Goal: Register for event/course

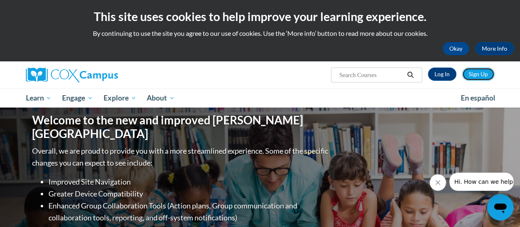
click at [477, 71] on link "Sign Up" at bounding box center [478, 73] width 32 height 13
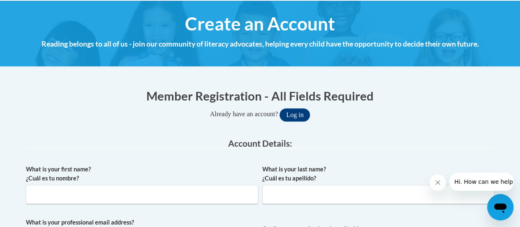
scroll to position [165, 0]
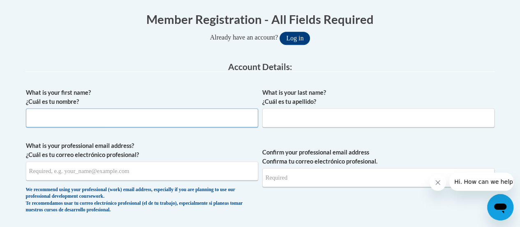
click at [183, 120] on input "What is your first name? ¿Cuál es tu nombre?" at bounding box center [142, 117] width 232 height 19
type input "Ashley"
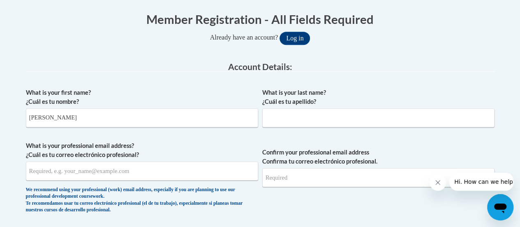
type input "Glover"
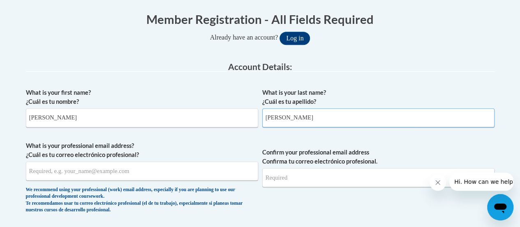
type input "aglover@crphs.org"
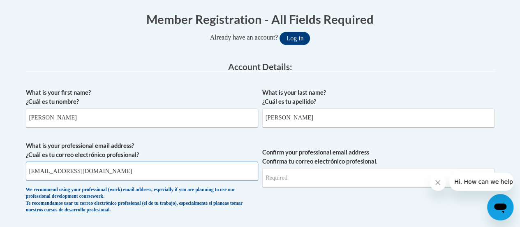
type input "aglover@crphs.org"
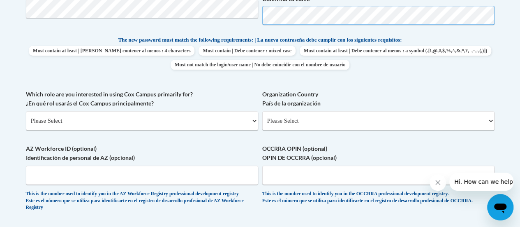
scroll to position [453, 0]
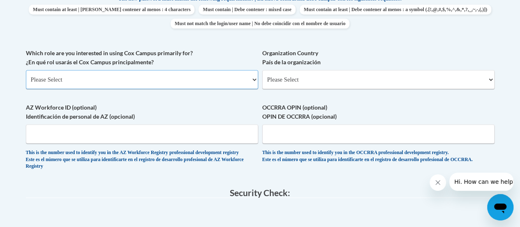
click at [209, 72] on select "Please Select College/University | Colegio/Universidad Community/Nonprofit Part…" at bounding box center [142, 79] width 232 height 19
select select "5a18ea06-2b54-4451-96f2-d152daf9eac5"
click at [26, 70] on select "Please Select College/University | Colegio/Universidad Community/Nonprofit Part…" at bounding box center [142, 79] width 232 height 19
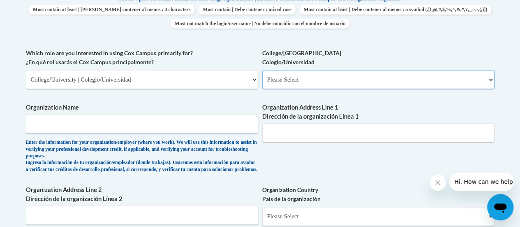
click at [296, 80] on select "Please Select College/University Staff | Empleado universitario College/Univers…" at bounding box center [378, 79] width 232 height 19
click at [262, 70] on select "Please Select College/University Staff | Empleado universitario College/Univers…" at bounding box center [378, 79] width 232 height 19
click at [299, 80] on select "Please Select College/University Staff | Empleado universitario College/Univers…" at bounding box center [378, 79] width 232 height 19
select select "99b32b07-cffc-426c-8bf6-0cd77760d84b"
click at [262, 70] on select "Please Select College/University Staff | Empleado universitario College/Univers…" at bounding box center [378, 79] width 232 height 19
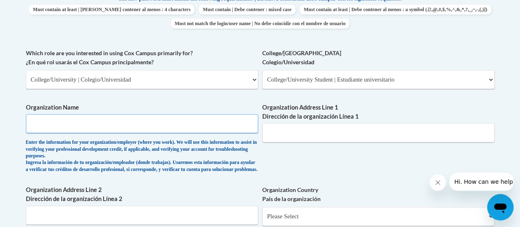
click at [177, 121] on input "Organization Name" at bounding box center [142, 123] width 232 height 19
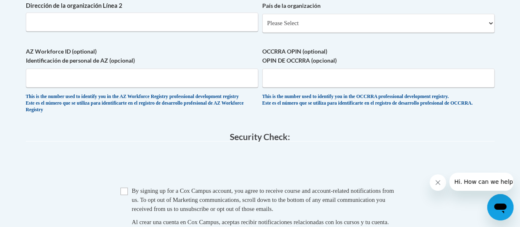
scroll to position [658, 0]
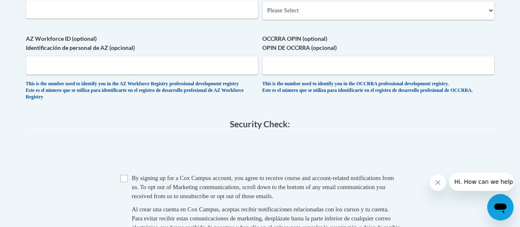
type input "Clark Atlanta University"
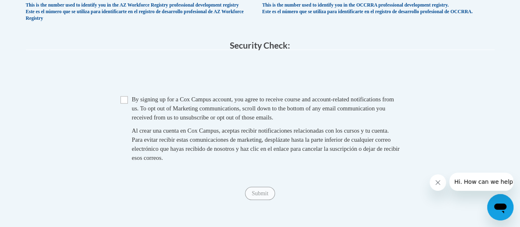
scroll to position [740, 0]
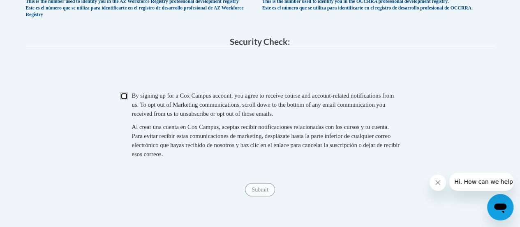
click at [125, 100] on input "Checkbox" at bounding box center [124, 95] width 7 height 7
checkbox input "true"
click at [262, 196] on input "Submit" at bounding box center [260, 189] width 30 height 13
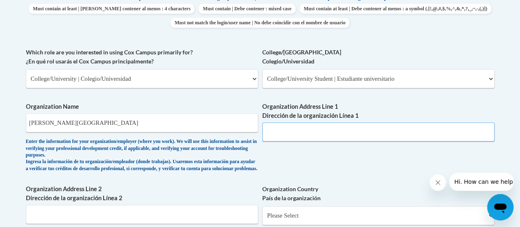
scroll to position [452, 0]
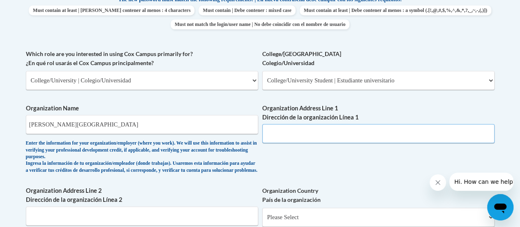
click at [314, 129] on input "Organization Address Line 1 Dirección de la organización Línea 1" at bounding box center [378, 133] width 232 height 19
click at [272, 132] on input "Organization Address Line 1 Dirección de la organización Línea 1" at bounding box center [378, 133] width 232 height 19
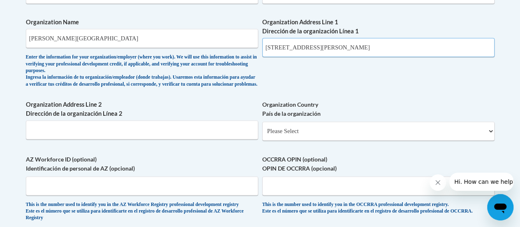
scroll to position [534, 0]
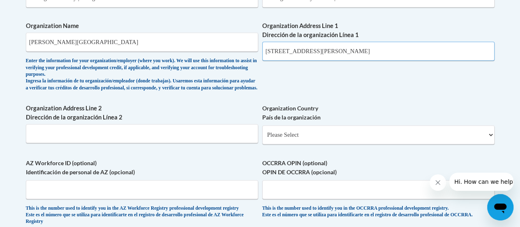
click at [349, 50] on input "223 James P Brawley Dr" at bounding box center [378, 51] width 232 height 19
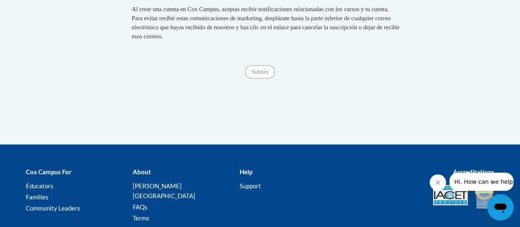
scroll to position [863, 0]
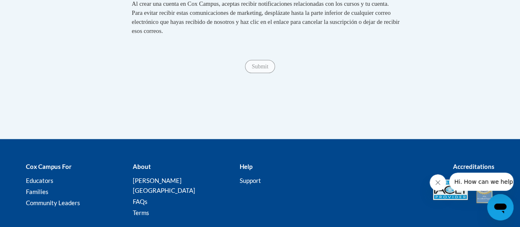
type input "223 James P Brawley Dr"
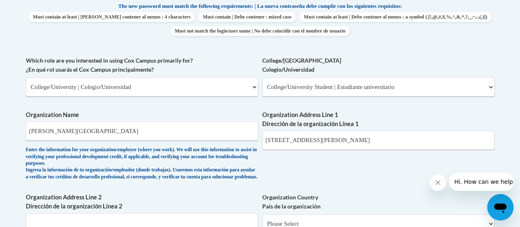
scroll to position [535, 0]
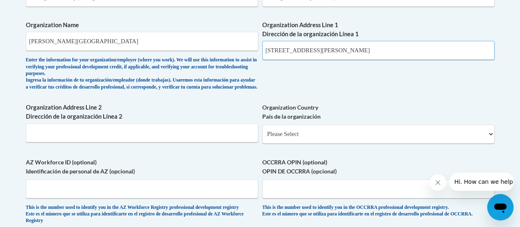
click at [342, 51] on input "223 James P Brawley Dr" at bounding box center [378, 50] width 232 height 19
click at [183, 137] on input "Organization Address Line 2 Dirección de la organización Línea 2" at bounding box center [142, 132] width 232 height 19
click at [321, 143] on select "Please Select United States | Estados Unidos Outside of the United States | Fue…" at bounding box center [378, 133] width 232 height 19
select select "ad49bcad-a171-4b2e-b99c-48b446064914"
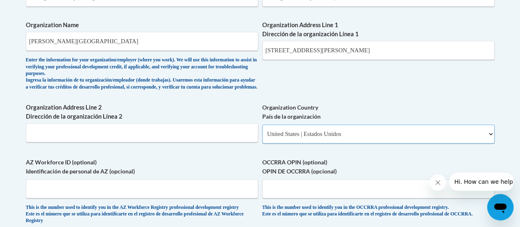
click at [262, 131] on select "Please Select United States | Estados Unidos Outside of the United States | Fue…" at bounding box center [378, 133] width 232 height 19
select select
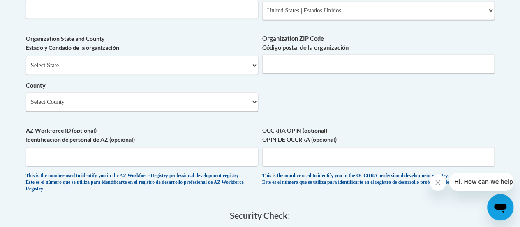
scroll to position [805, 0]
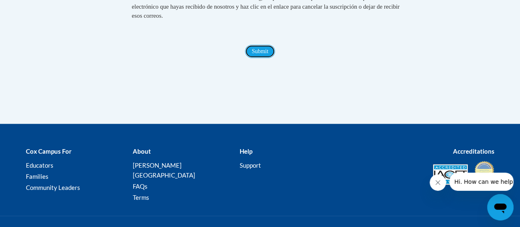
click at [261, 58] on input "Submit" at bounding box center [260, 51] width 30 height 13
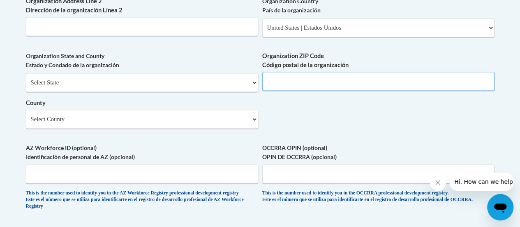
scroll to position [555, 0]
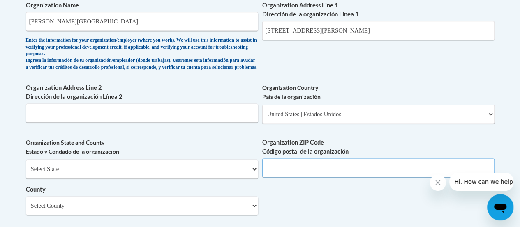
click at [292, 172] on input "Organization ZIP Code Código postal de la organización" at bounding box center [378, 167] width 232 height 19
type input "30314"
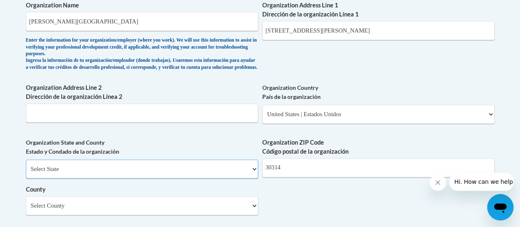
click at [254, 170] on select "Select State Alabama Alaska Arizona Arkansas California Colorado Connecticut De…" at bounding box center [142, 168] width 232 height 19
select select "Georgia"
click at [26, 165] on select "Select State Alabama Alaska Arizona Arkansas California Colorado Connecticut De…" at bounding box center [142, 168] width 232 height 19
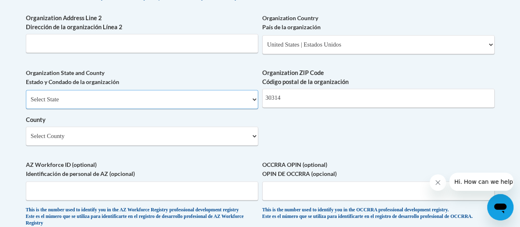
scroll to position [637, 0]
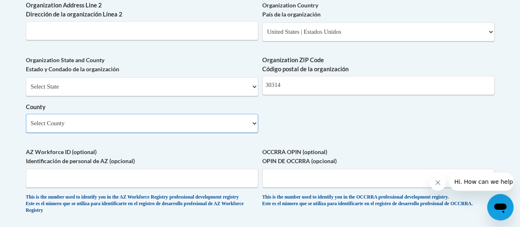
click at [249, 125] on select "Select County Appling Atkinson Bacon Baker Baldwin Banks Barrow Bartow Ben Hill…" at bounding box center [142, 123] width 232 height 19
click at [171, 131] on select "Select County Appling Atkinson Bacon Baker Baldwin Banks Barrow Bartow Ben Hill…" at bounding box center [142, 123] width 232 height 19
select select "Fulton"
click at [26, 120] on select "Select County Appling Atkinson Bacon Baker Baldwin Banks Barrow Bartow Ben Hill…" at bounding box center [142, 123] width 232 height 19
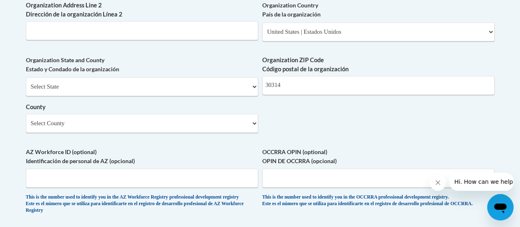
scroll to position [596, 0]
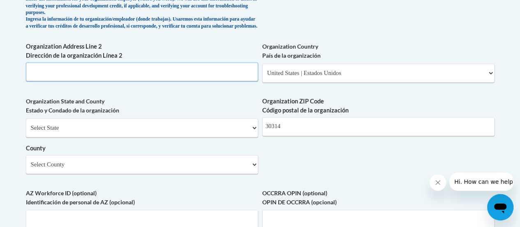
click at [233, 79] on input "Organization Address Line 2 Dirección de la organización Línea 2" at bounding box center [142, 71] width 232 height 19
click at [306, 135] on input "30314" at bounding box center [378, 126] width 232 height 19
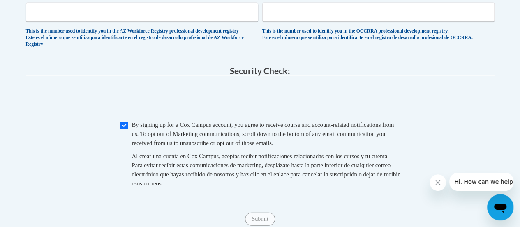
scroll to position [801, 0]
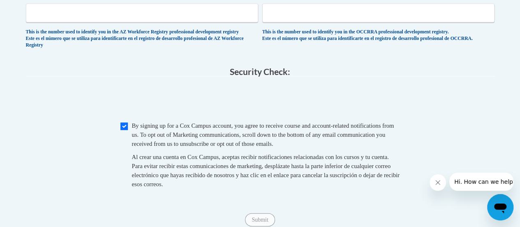
click at [119, 141] on div "Checkbox By signing up for a Cox Campus account, you agree to receive course an…" at bounding box center [260, 159] width 469 height 76
click at [122, 130] on input "Checkbox" at bounding box center [124, 126] width 7 height 7
checkbox input "true"
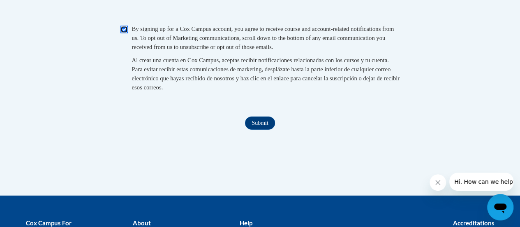
scroll to position [1007, 0]
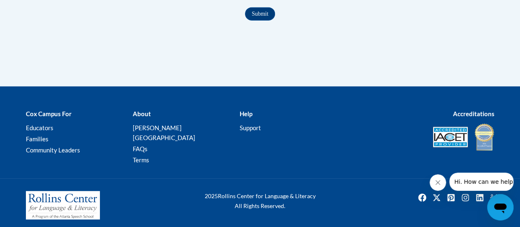
click at [251, 21] on input "Submit" at bounding box center [260, 13] width 30 height 13
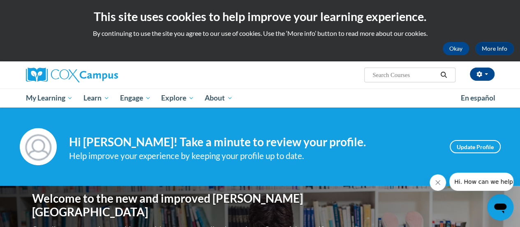
scroll to position [41, 0]
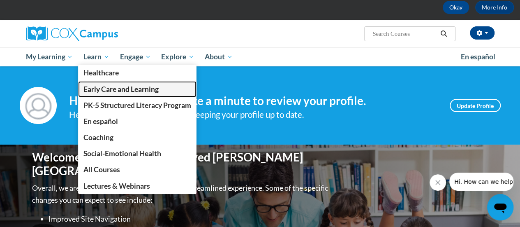
click at [133, 89] on span "Early Care and Learning" at bounding box center [121, 89] width 75 height 9
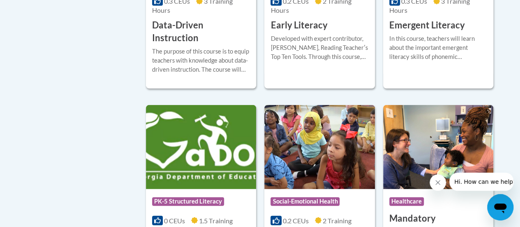
scroll to position [1070, 0]
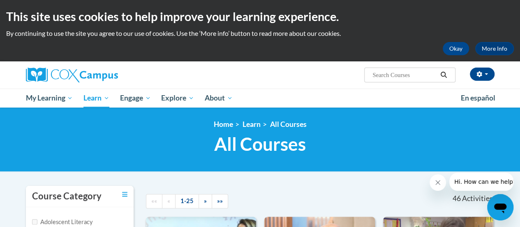
click at [417, 72] on input "Search..." at bounding box center [405, 75] width 66 height 10
type input "early literacy"
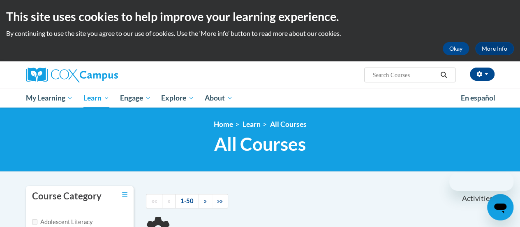
scroll to position [56, 0]
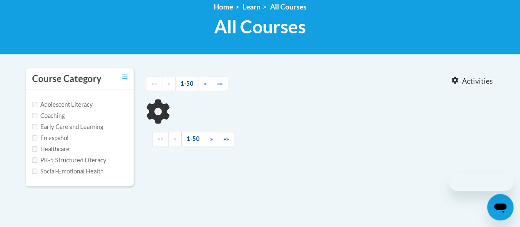
type input "early literacy"
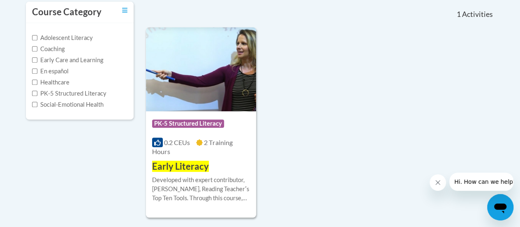
scroll to position [206, 0]
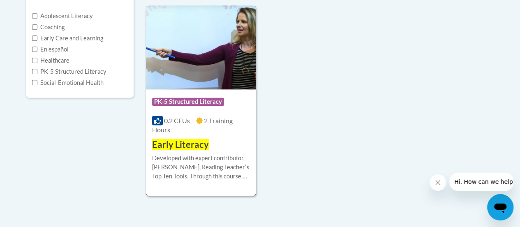
click at [213, 102] on span "PK-5 Structured Literacy" at bounding box center [188, 101] width 72 height 8
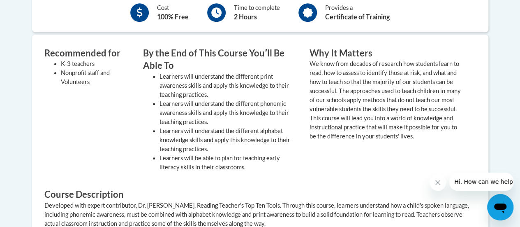
scroll to position [329, 0]
